Goal: Check status: Check status

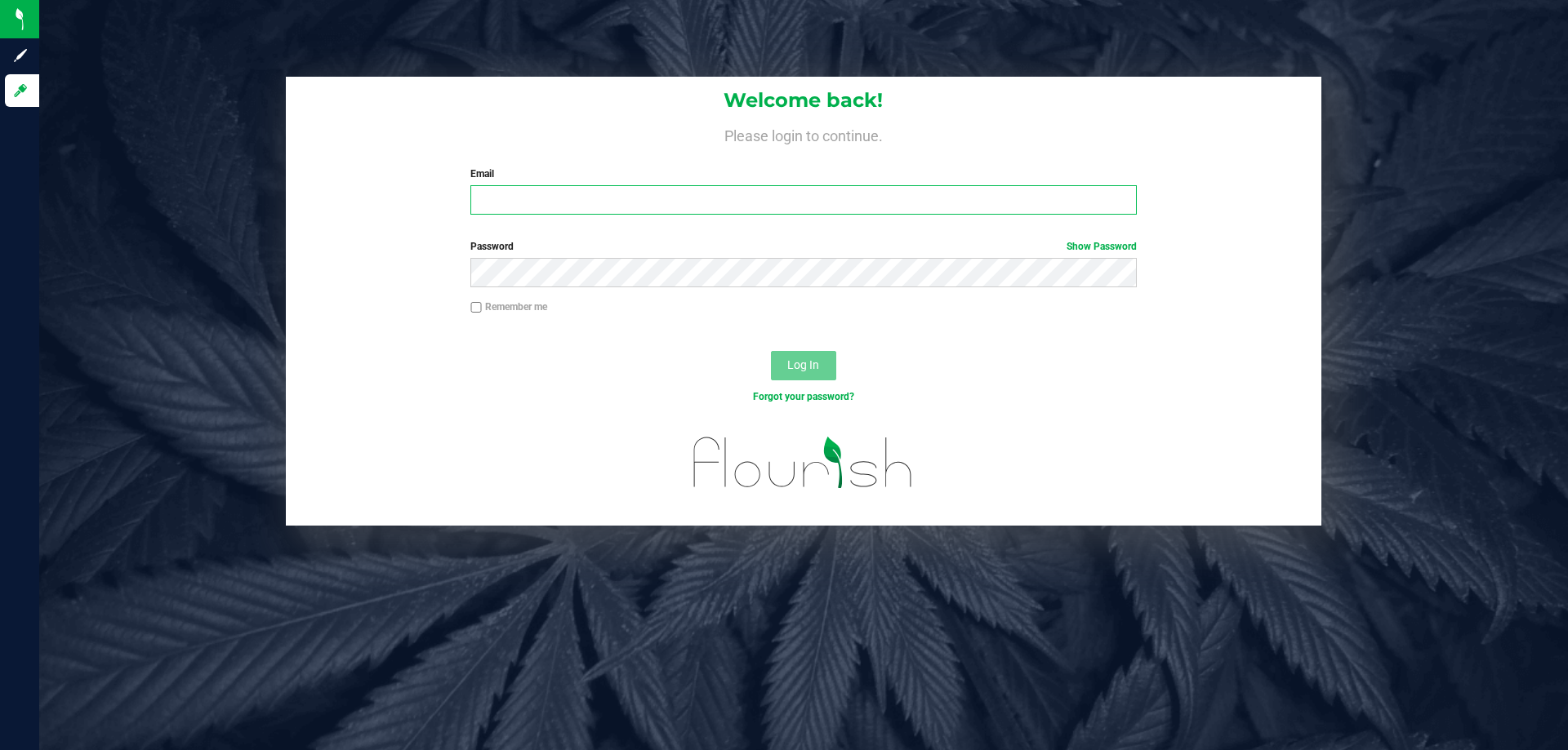
click at [665, 211] on input "Email" at bounding box center [803, 200] width 665 height 29
type input "[EMAIL_ADDRESS][DOMAIN_NAME]"
click at [771, 351] on button "Log In" at bounding box center [804, 365] width 66 height 29
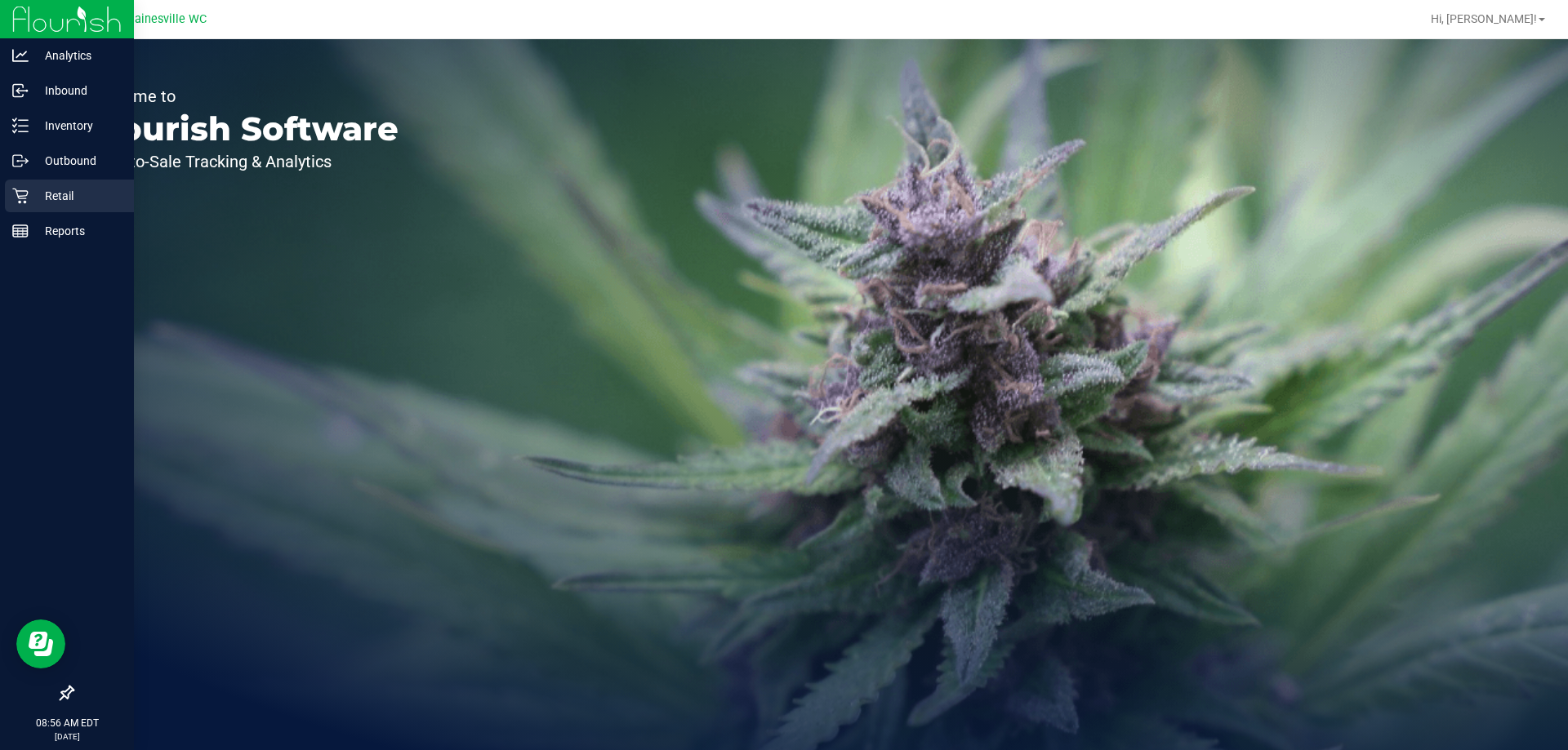
click at [35, 185] on div "Retail" at bounding box center [69, 195] width 129 height 33
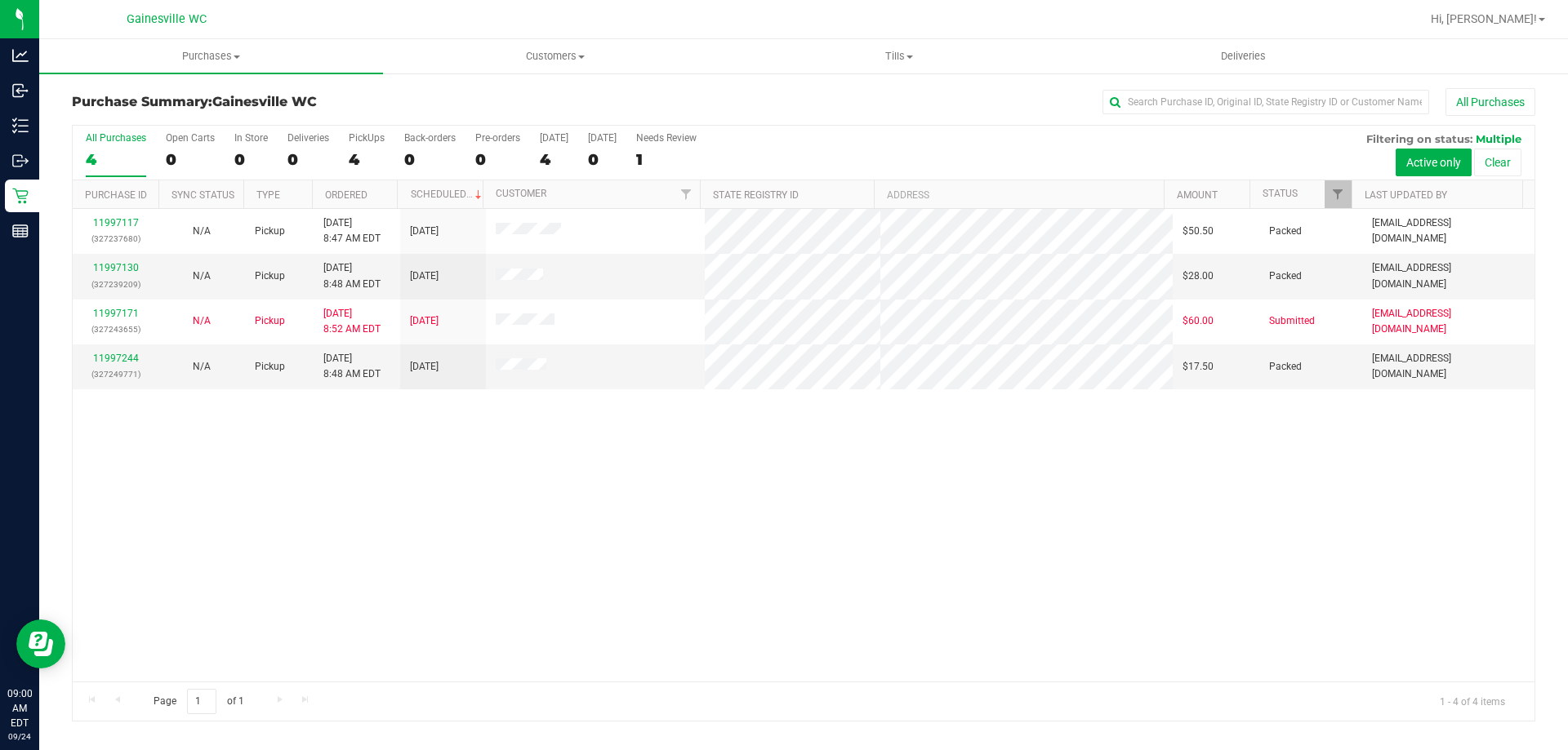
click at [83, 449] on div "11997117 (327237680) N/A Pickup [DATE] 8:47 AM EDT 9/24/2025 $50.50 Packed [EMA…" at bounding box center [804, 445] width 1461 height 472
click at [514, 453] on div "11997117 (327237680) N/A Pickup [DATE] 8:47 AM EDT 9/24/2025 $50.50 Packed [EMA…" at bounding box center [804, 445] width 1461 height 472
